Goal: Ask a question

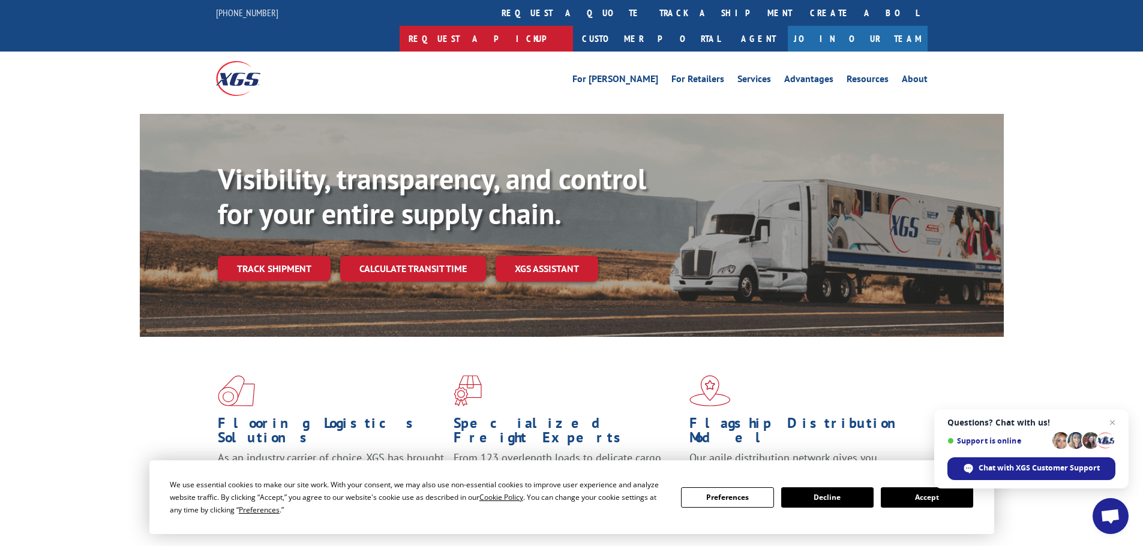
click at [573, 26] on link "Request a pickup" at bounding box center [485, 39] width 173 height 26
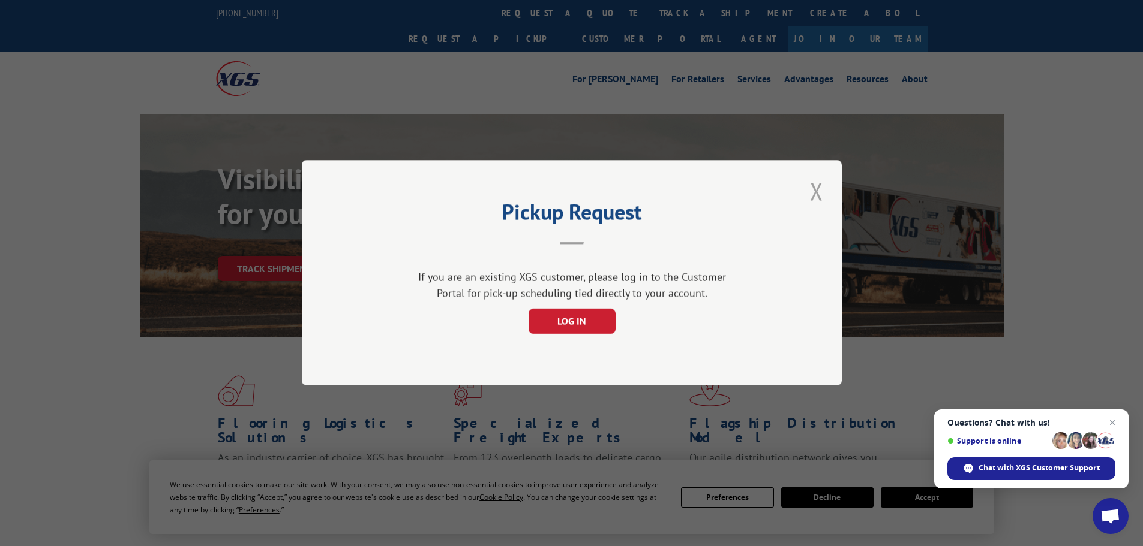
click at [806, 196] on button "Close modal" at bounding box center [816, 191] width 20 height 33
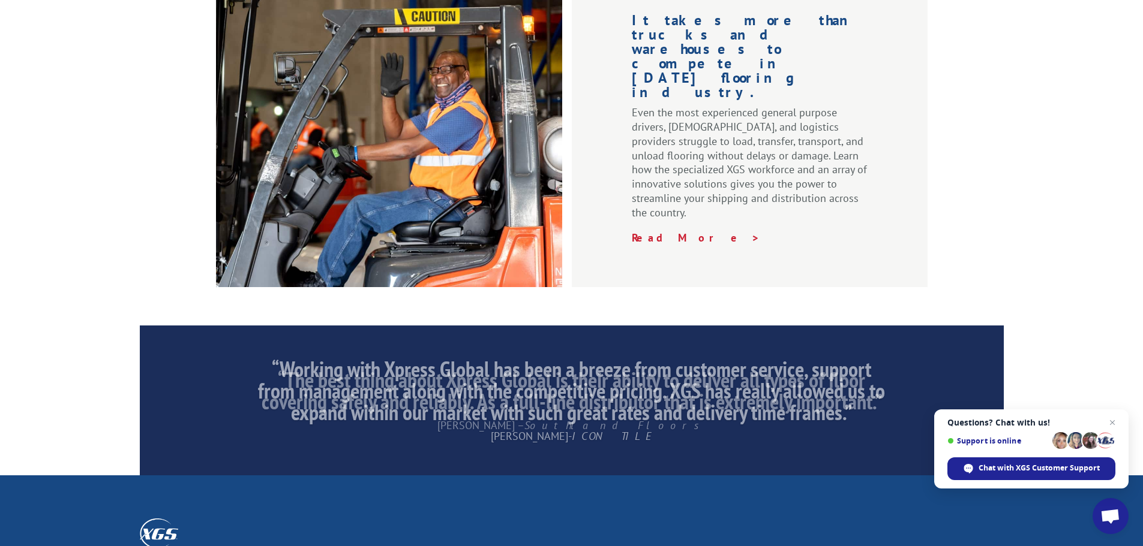
scroll to position [1828, 0]
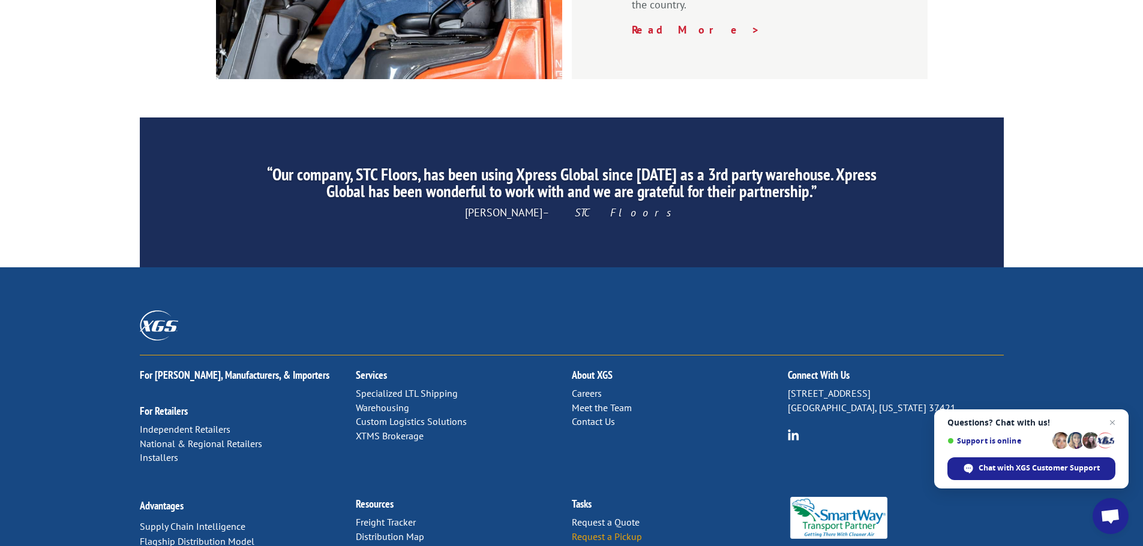
click at [615, 531] on link "Request a Pickup" at bounding box center [607, 537] width 70 height 12
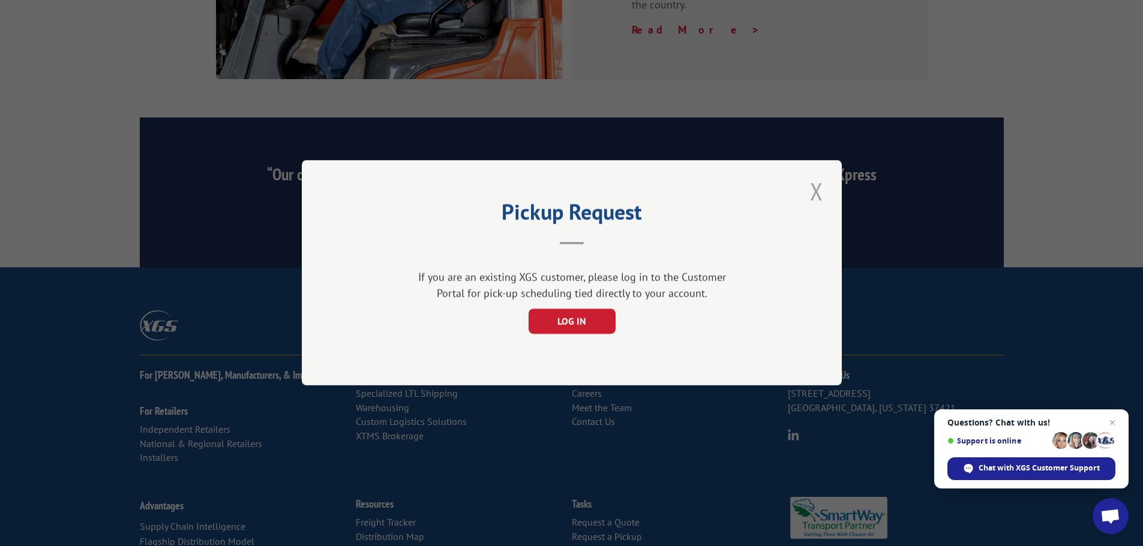
click at [813, 188] on button "Close modal" at bounding box center [816, 191] width 20 height 33
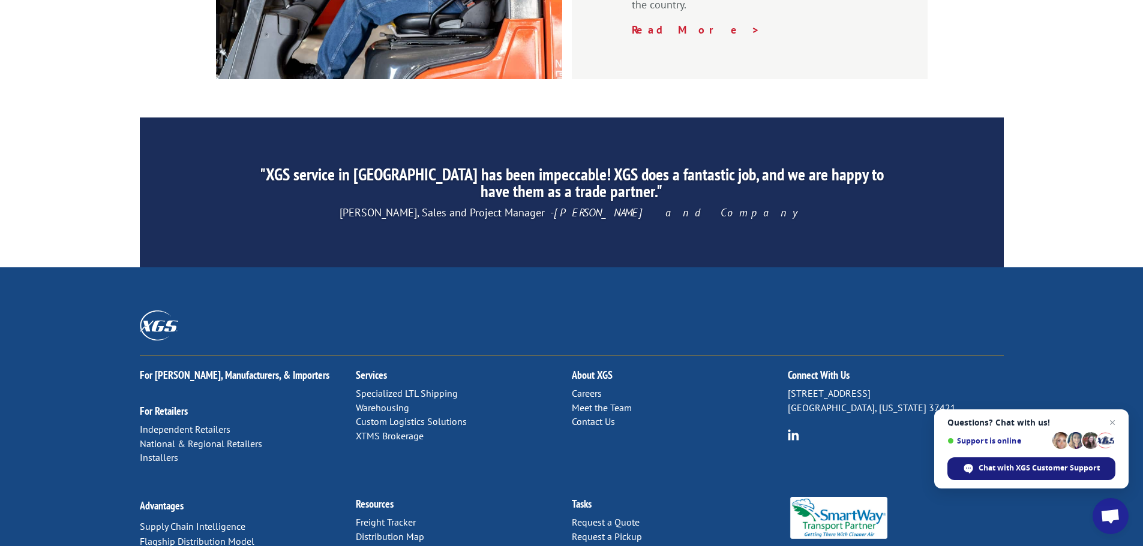
click at [994, 468] on span "Chat with XGS Customer Support" at bounding box center [1038, 468] width 121 height 11
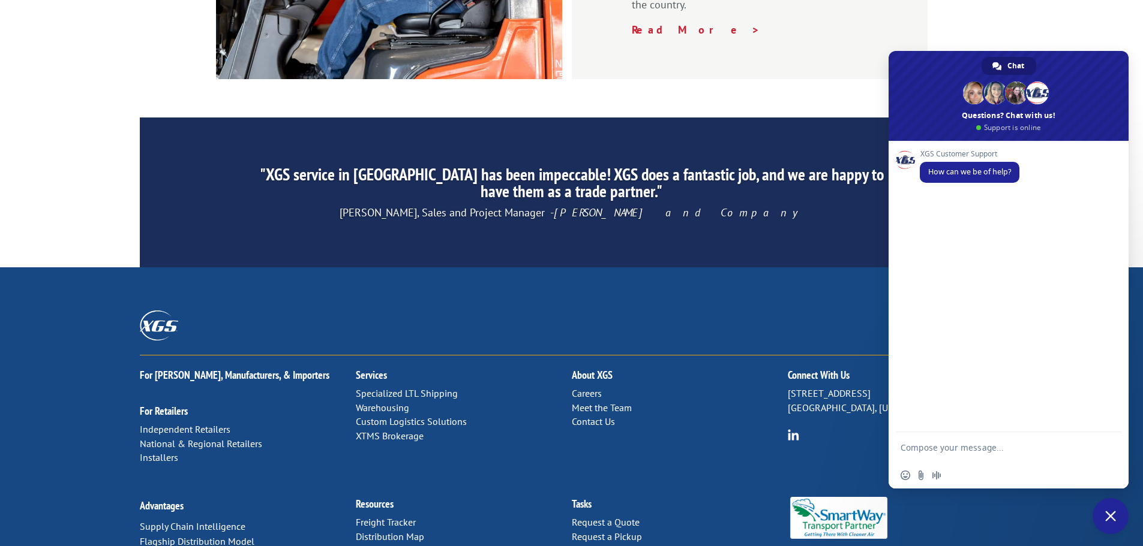
click at [934, 223] on div "XGS Customer Support How can we be of help?" at bounding box center [1008, 286] width 240 height 291
click at [933, 446] on textarea "Compose your message..." at bounding box center [996, 447] width 192 height 30
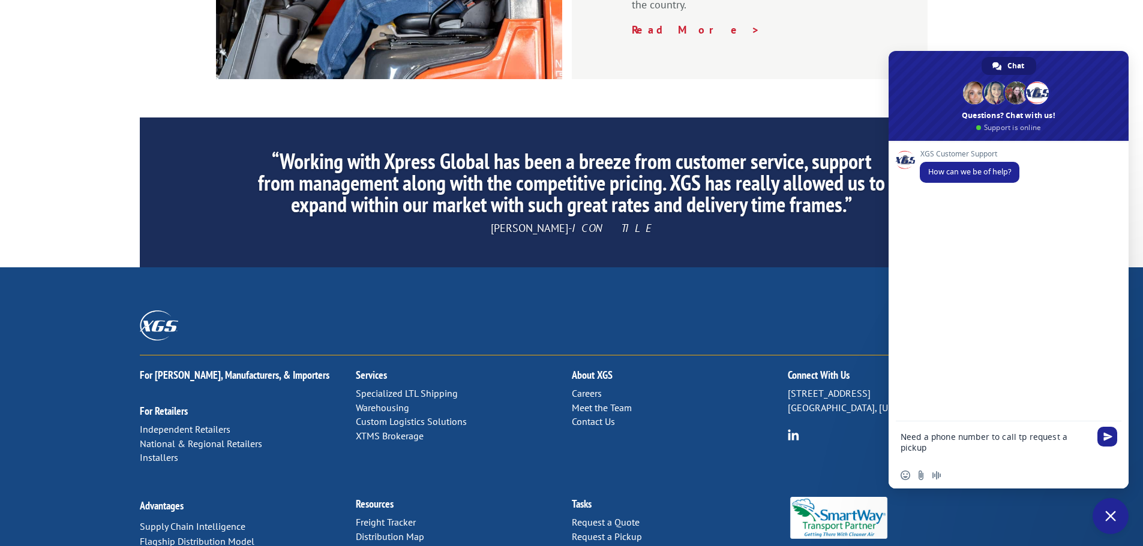
click at [1019, 438] on textarea "Need a phone number to call tp request a pickup" at bounding box center [996, 442] width 192 height 41
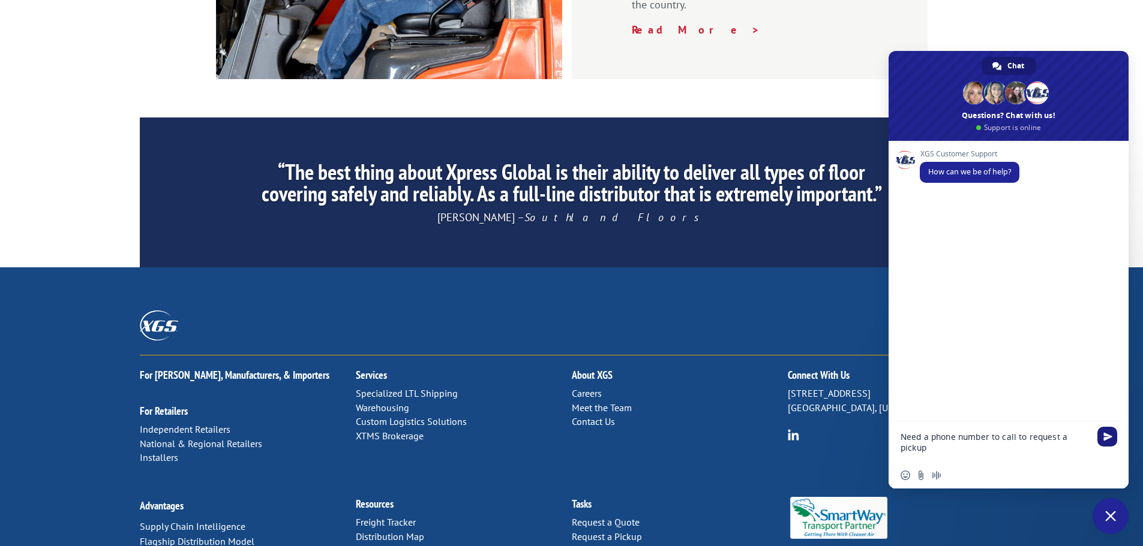
type textarea "Need a phone number to call to request a pickup"
click at [1106, 435] on span "Send" at bounding box center [1107, 436] width 9 height 9
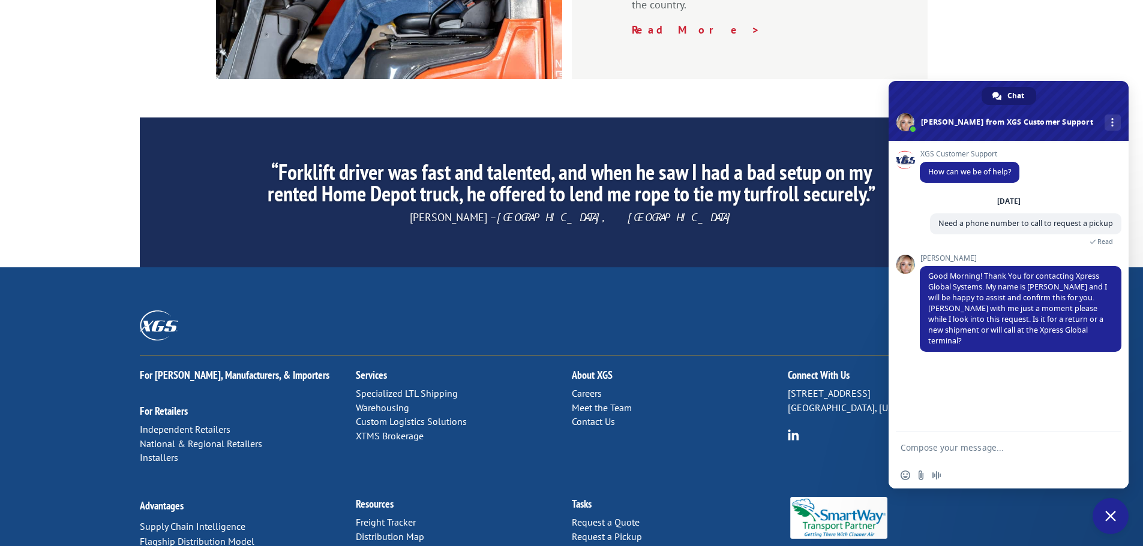
click at [932, 446] on textarea "Compose your message..." at bounding box center [996, 447] width 192 height 30
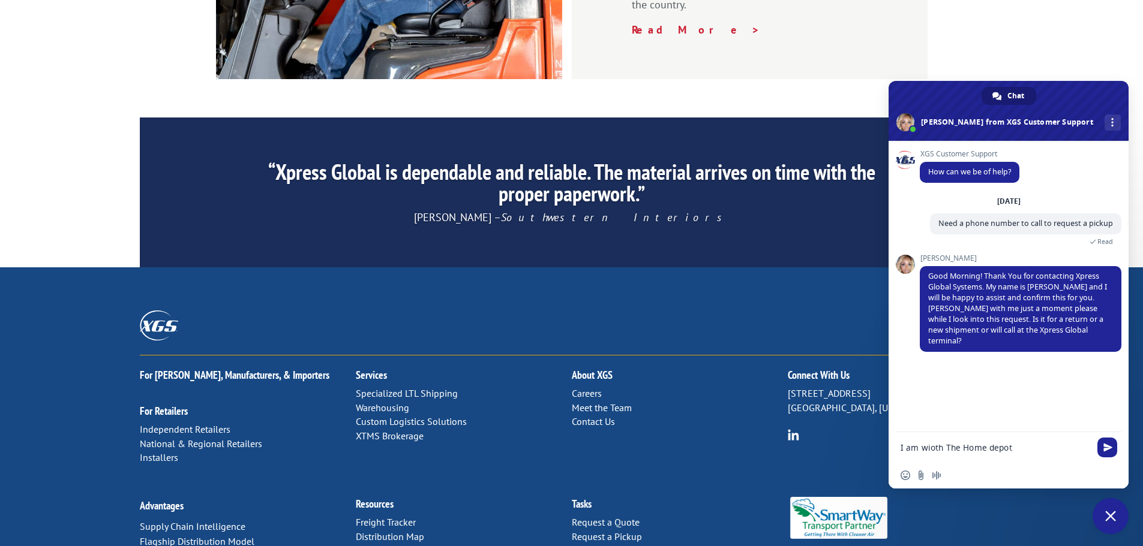
click at [930, 449] on textarea "I am wioth The Home depot" at bounding box center [996, 447] width 192 height 30
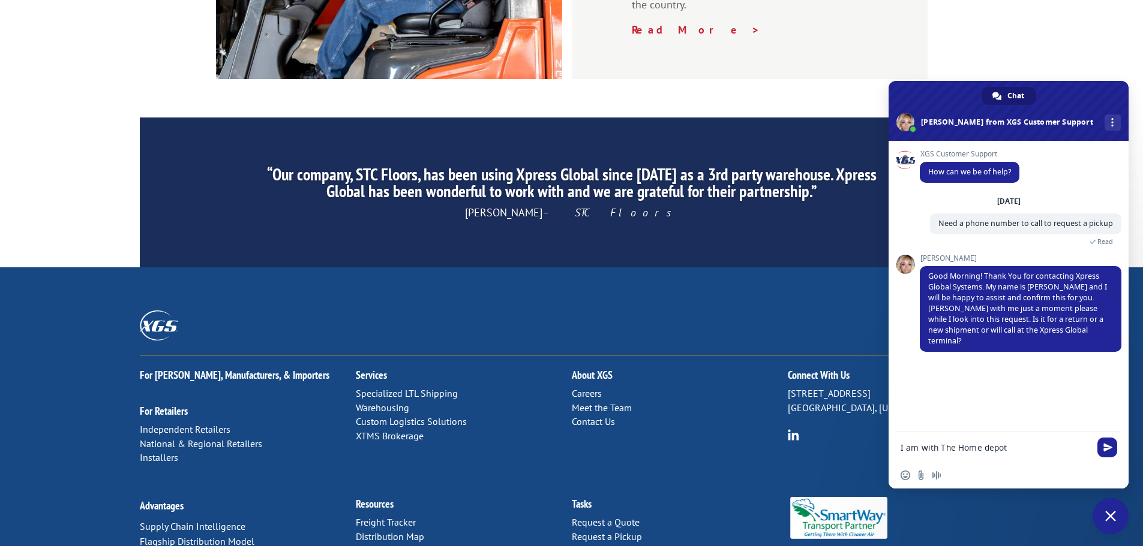
click at [987, 444] on textarea "I am with The Home depot" at bounding box center [996, 447] width 192 height 30
click at [1020, 450] on textarea "I am with The Home Depot" at bounding box center [996, 447] width 192 height 30
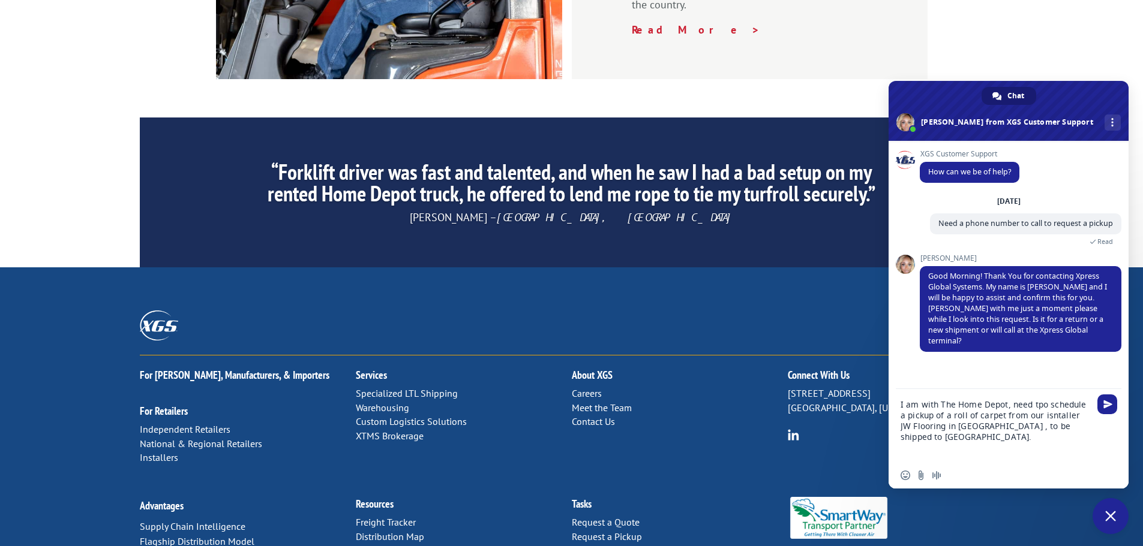
click at [1035, 402] on textarea "I am with The Home Depot, need tpo schedule a pickup of a roll of carpet from o…" at bounding box center [996, 425] width 192 height 73
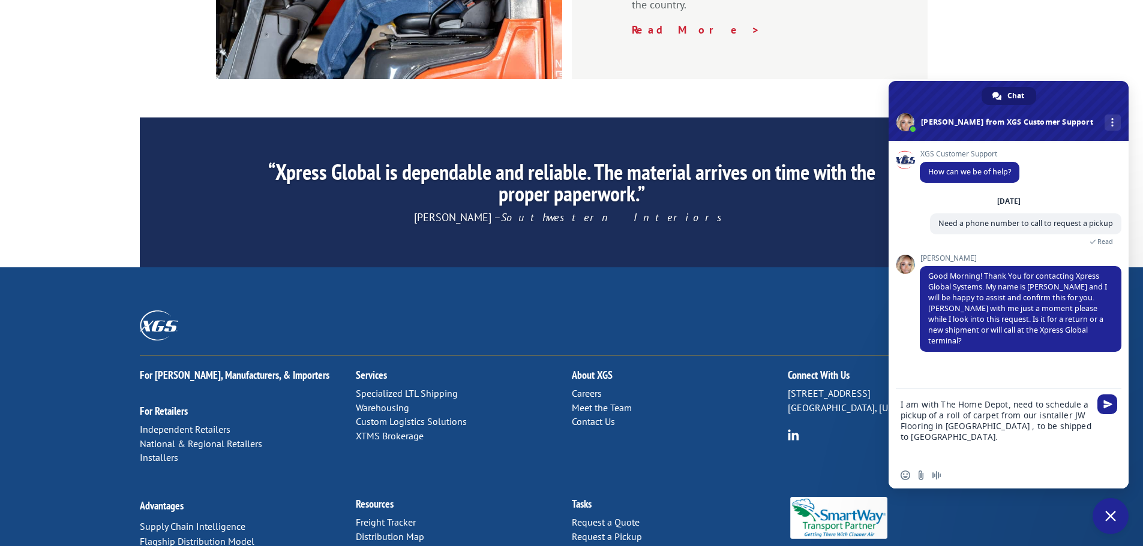
click at [1044, 416] on textarea "I am with The Home Depot, need to schedule a pickup of a roll of carpet from ou…" at bounding box center [996, 425] width 192 height 73
click at [967, 423] on textarea "I am with The Home Depot, need to schedule a pickup of a roll of carpet from ou…" at bounding box center [996, 425] width 192 height 73
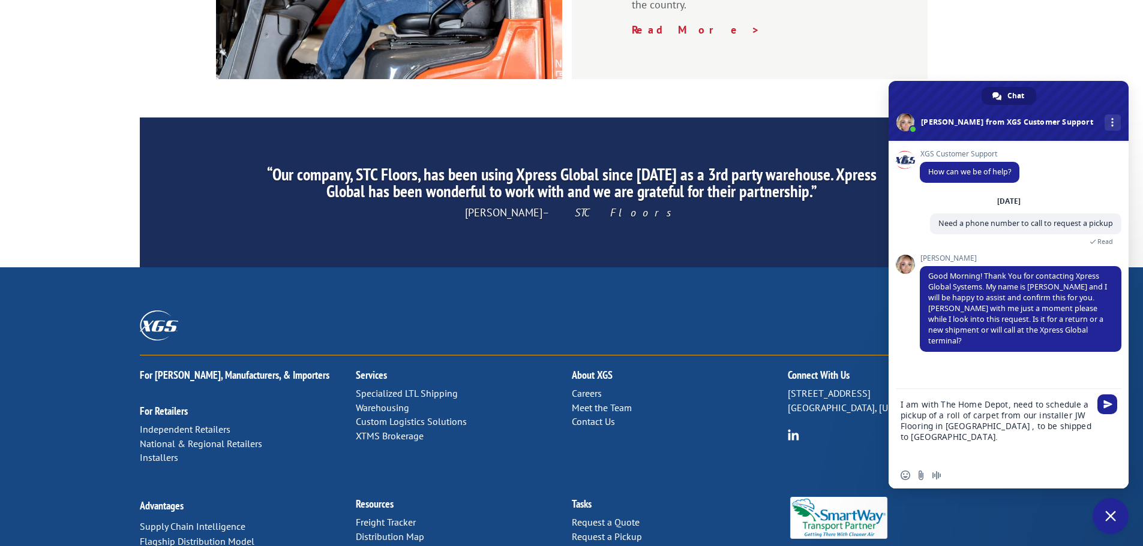
click at [921, 438] on textarea "I am with The Home Depot, need to schedule a pickup of a roll of carpet from ou…" at bounding box center [996, 425] width 192 height 73
drag, startPoint x: 921, startPoint y: 438, endPoint x: 883, endPoint y: 299, distance: 144.8
click at [883, 356] on div "Connect With Us [STREET_ADDRESS][US_STATE]" at bounding box center [896, 400] width 216 height 89
click at [920, 437] on textarea "I am with The Home Depot, need to schedule a pickup of a roll of carpet from ou…" at bounding box center [996, 425] width 192 height 73
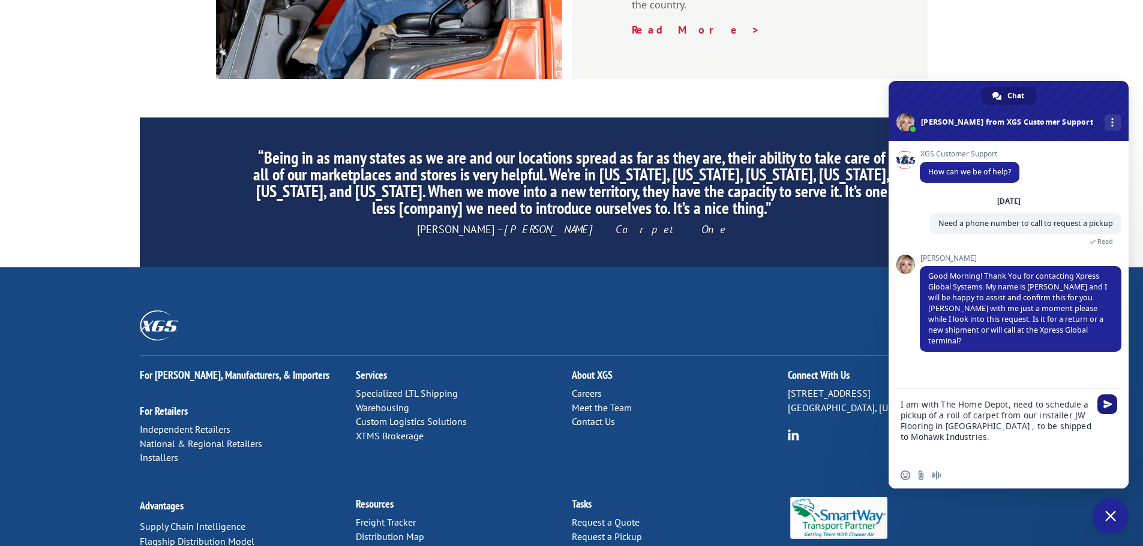
type textarea "I am with The Home Depot, need to schedule a pickup of a roll of carpet from ou…"
click at [1106, 405] on span "Send" at bounding box center [1107, 404] width 9 height 9
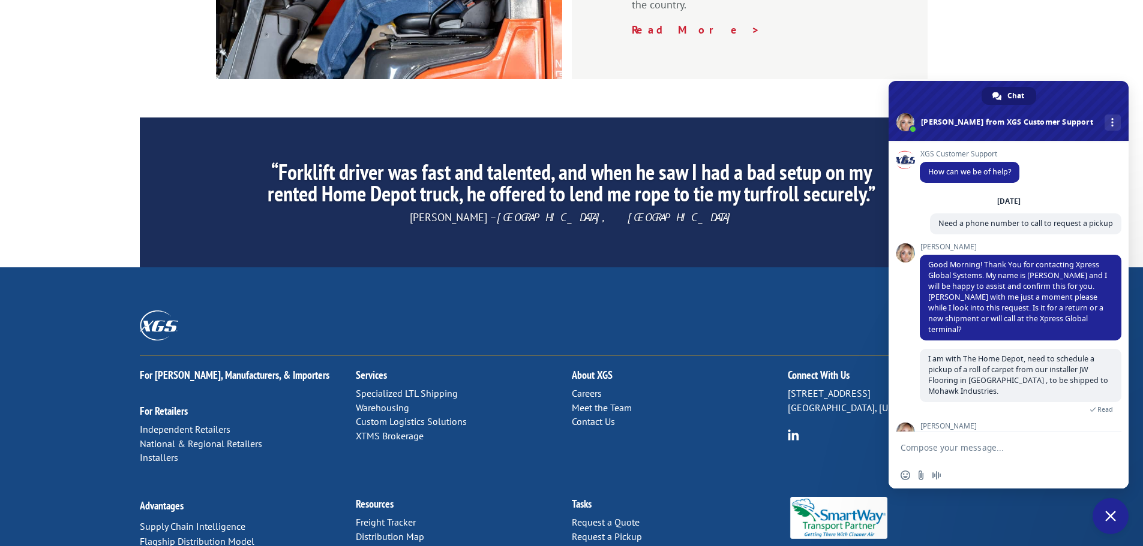
scroll to position [58, 0]
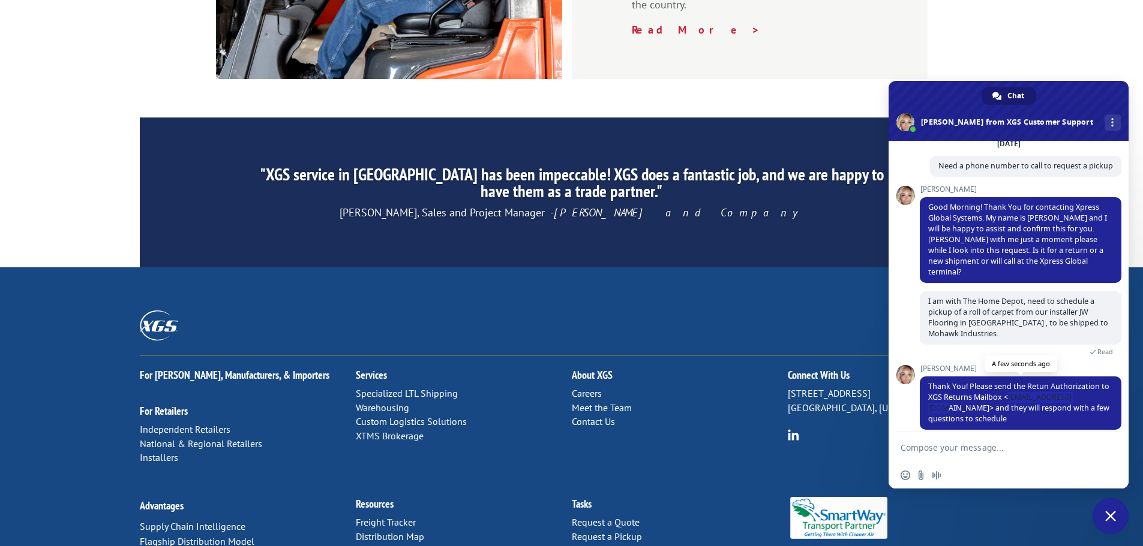
drag, startPoint x: 1016, startPoint y: 387, endPoint x: 1091, endPoint y: 385, distance: 75.0
click at [1091, 385] on span "Thank You! Please send the Retun Authorization to XGS Returns Mailbox <[EMAIL_A…" at bounding box center [1018, 402] width 181 height 43
copy span "[EMAIL_ADDRESS][DOMAIN_NAME]"
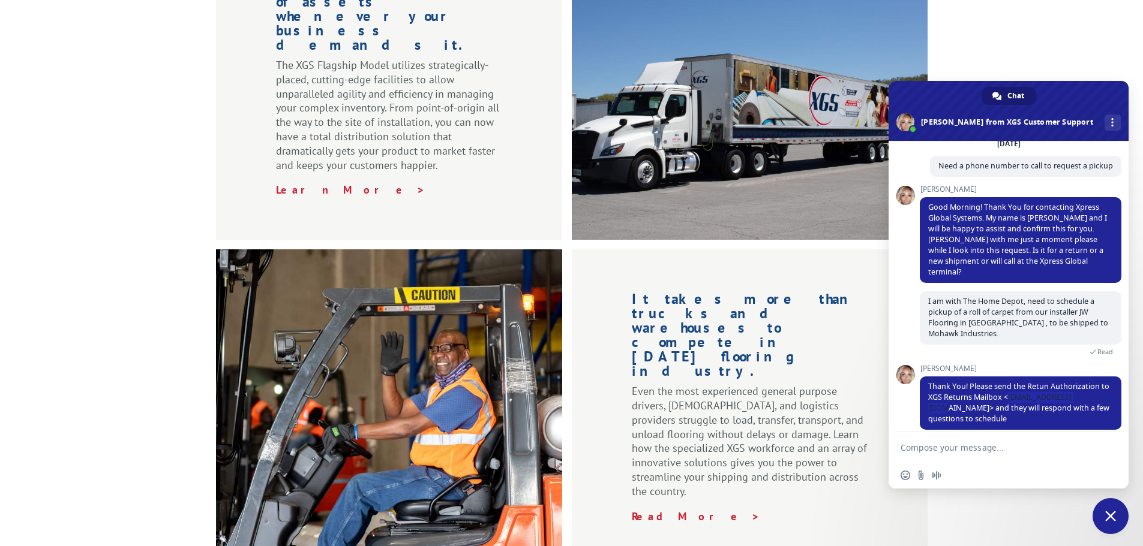
scroll to position [1228, 0]
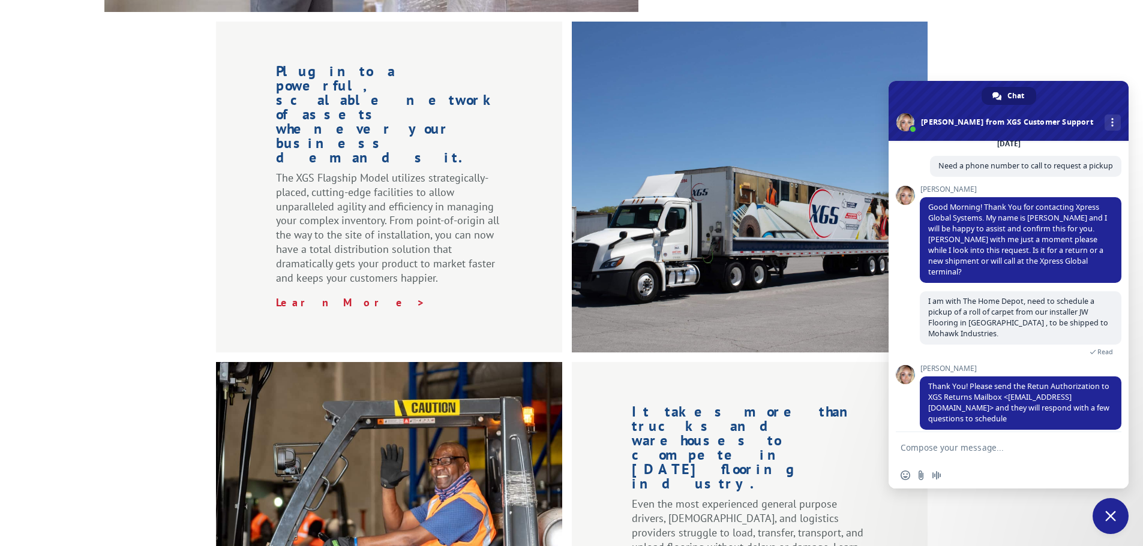
click at [966, 447] on textarea "Compose your message..." at bounding box center [996, 447] width 192 height 30
type textarea "Sent"
click at [1105, 449] on span "Send" at bounding box center [1107, 447] width 9 height 9
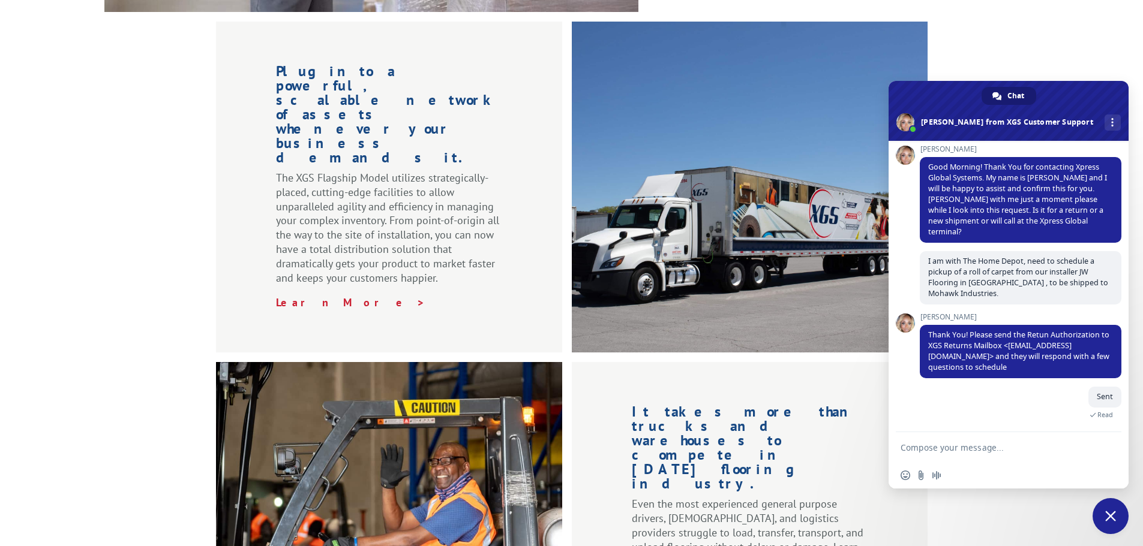
scroll to position [208, 0]
